Goal: Task Accomplishment & Management: Manage account settings

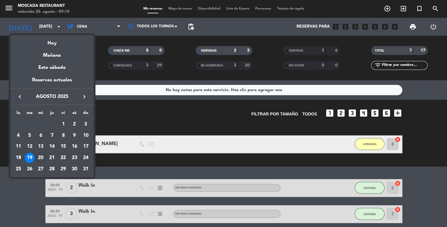
click at [69, 44] on div "Hoy" at bounding box center [51, 41] width 83 height 12
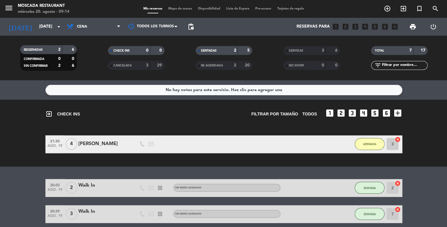
type input "mié. 20 ago."
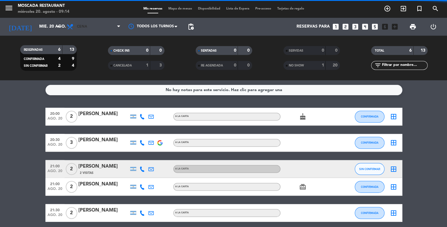
click at [117, 29] on icon at bounding box center [118, 26] width 3 height 5
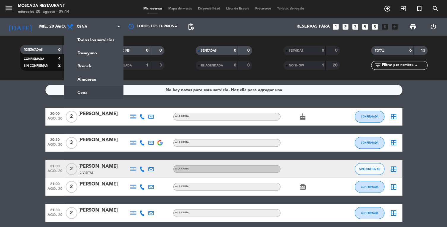
click at [98, 68] on div "menu Moscada Restaurant [DATE] 20. agosto - 09:14 Mis reservas Mapa de mesas Di…" at bounding box center [223, 40] width 447 height 80
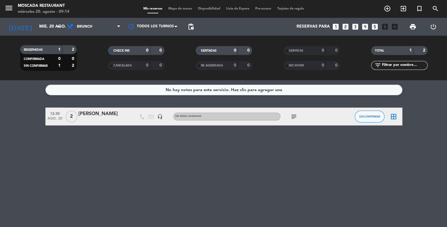
click at [294, 116] on icon "subject" at bounding box center [293, 116] width 7 height 7
click at [226, 182] on div "No hay notas para este servicio. Haz clic para agregar una 12:30 [DATE] 2 [PERS…" at bounding box center [223, 153] width 447 height 147
click at [286, 118] on div "subject" at bounding box center [306, 117] width 53 height 18
click at [290, 115] on icon "subject" at bounding box center [293, 116] width 7 height 7
click at [194, 198] on div "No hay notas para este servicio. Haz clic para agregar una 12:30 [DATE] 2 [PERS…" at bounding box center [223, 153] width 447 height 147
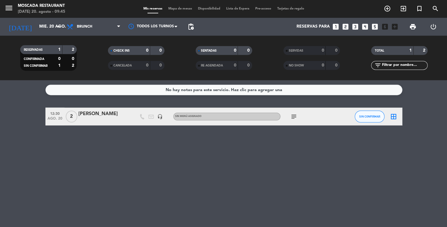
click at [306, 118] on div "subject" at bounding box center [306, 117] width 53 height 18
click at [296, 114] on icon "subject" at bounding box center [293, 116] width 7 height 7
click at [402, 154] on div "No hay notas para este servicio. Haz clic para agregar una 12:30 [DATE] 2 [PERS…" at bounding box center [223, 153] width 447 height 147
